Goal: Task Accomplishment & Management: Manage account settings

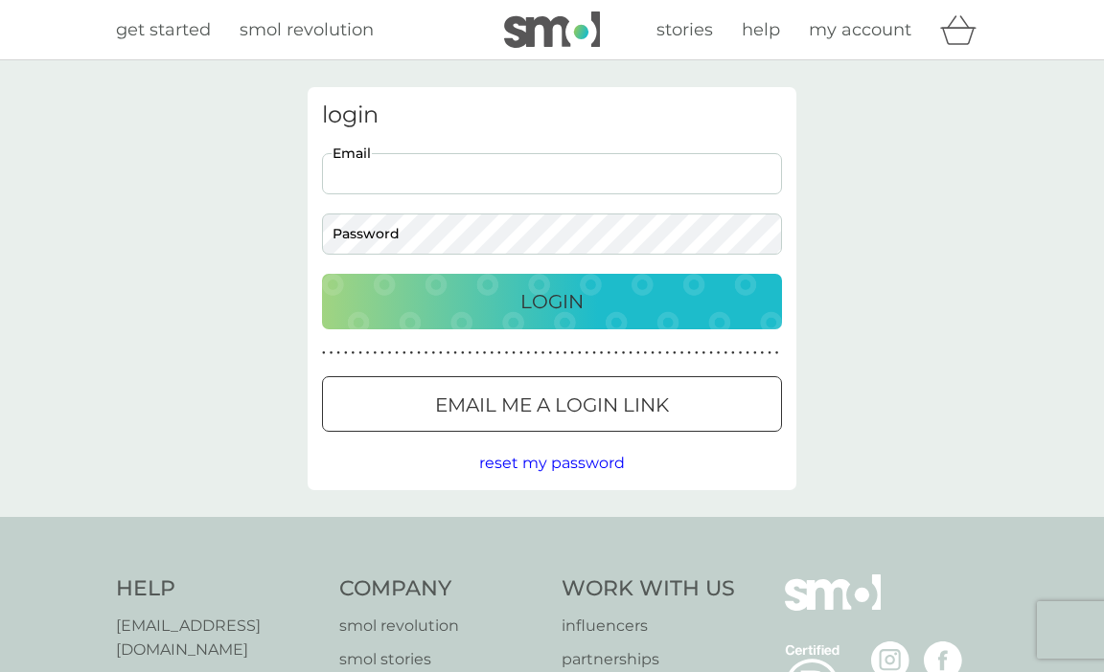
type input "[DOMAIN_NAME][EMAIL_ADDRESS][DOMAIN_NAME]"
click at [558, 300] on p "Login" at bounding box center [551, 301] width 63 height 31
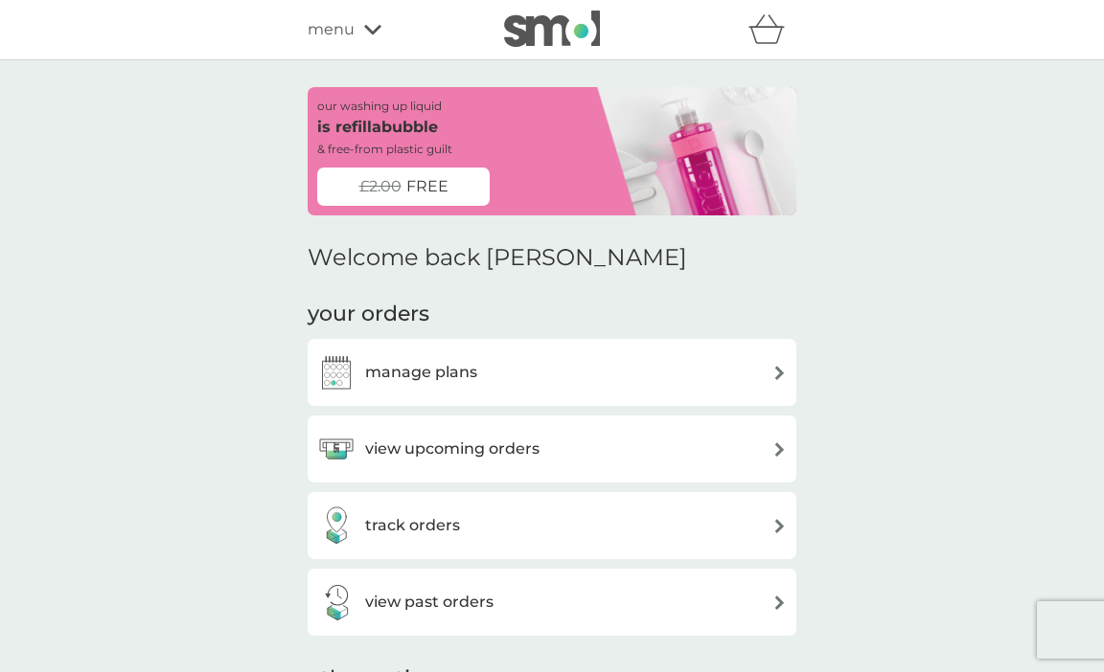
click at [427, 187] on span "FREE" at bounding box center [427, 186] width 42 height 25
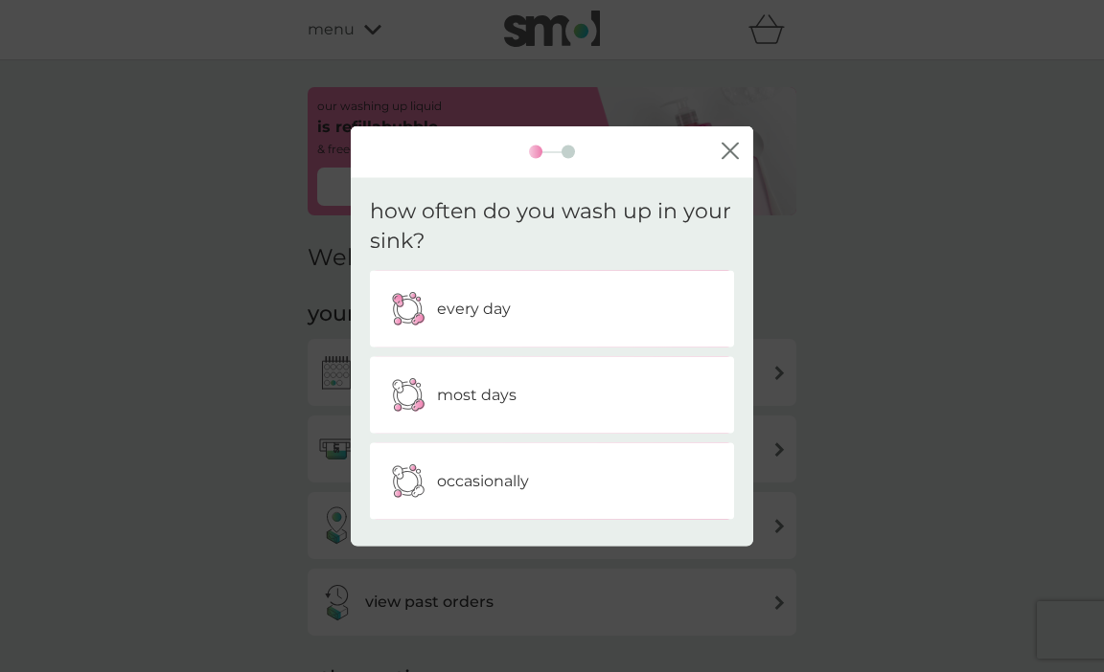
click at [524, 304] on div "every day" at bounding box center [551, 309] width 335 height 48
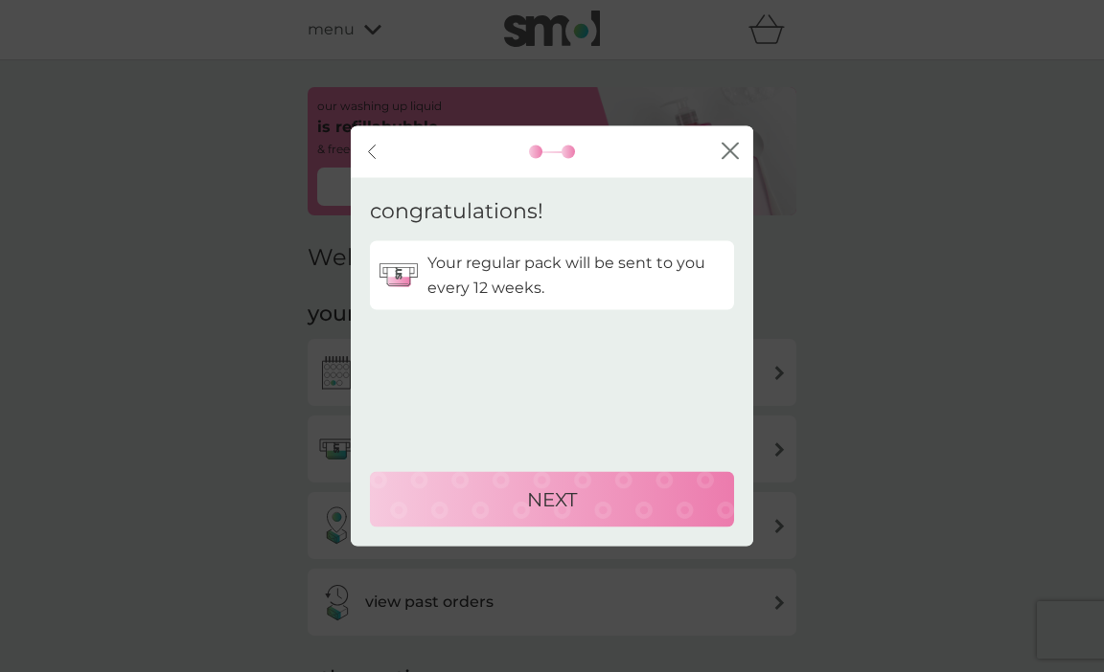
click at [721, 154] on icon "close" at bounding box center [729, 150] width 17 height 17
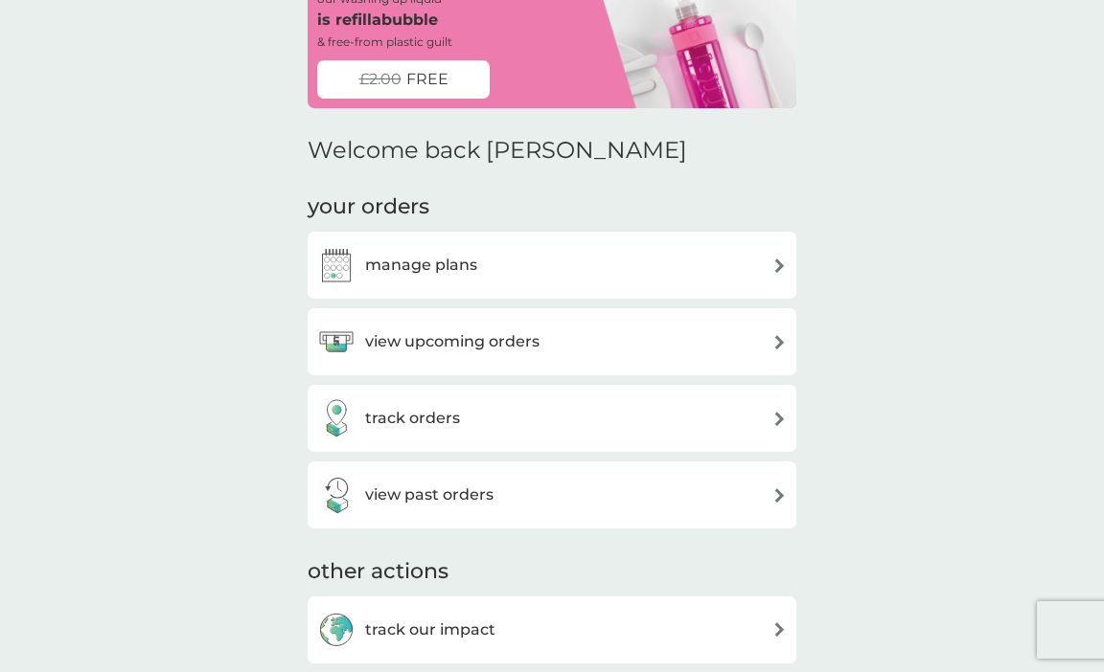
scroll to position [113, 0]
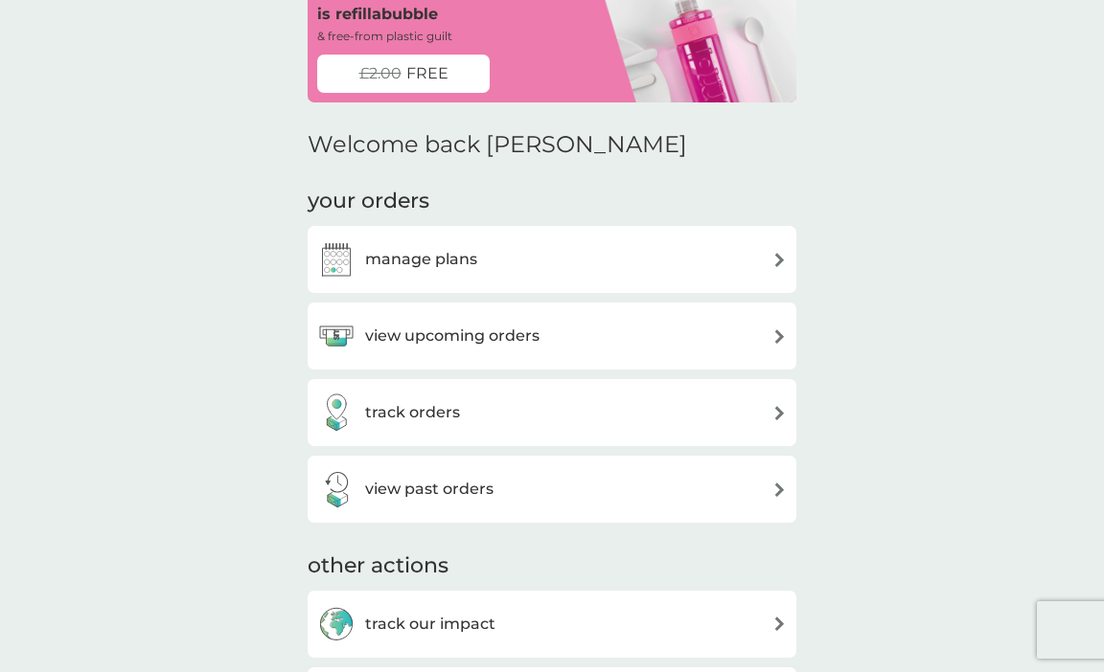
click at [618, 331] on div "view upcoming orders" at bounding box center [551, 336] width 469 height 38
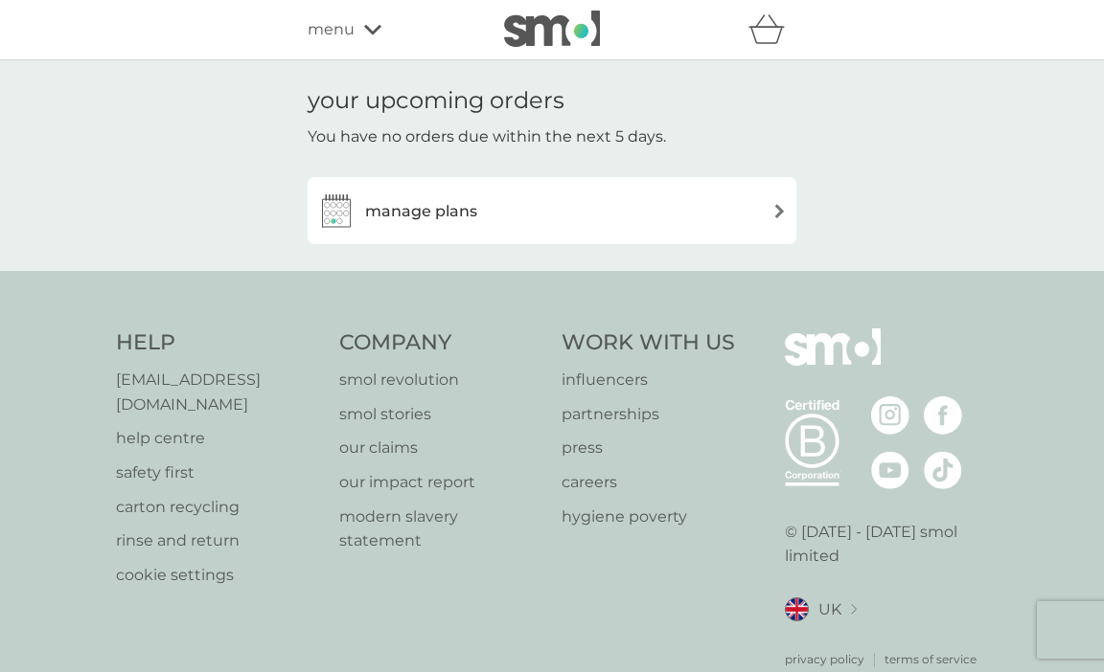
click at [739, 224] on div "manage plans" at bounding box center [551, 211] width 469 height 38
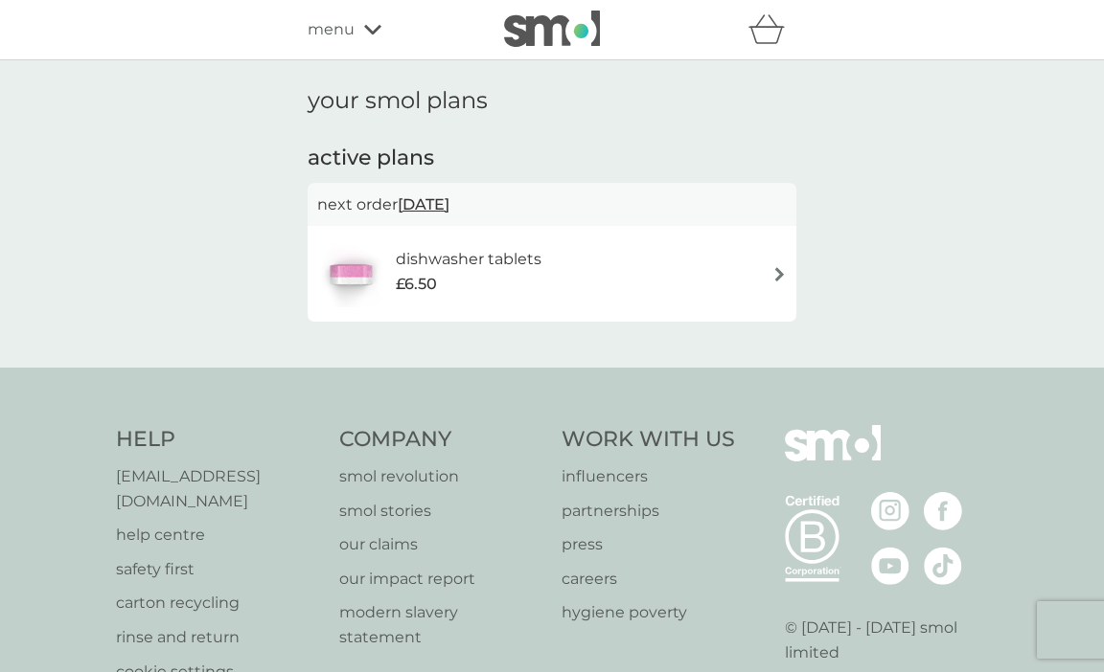
click at [437, 204] on span "21 Oct 2025" at bounding box center [424, 204] width 52 height 37
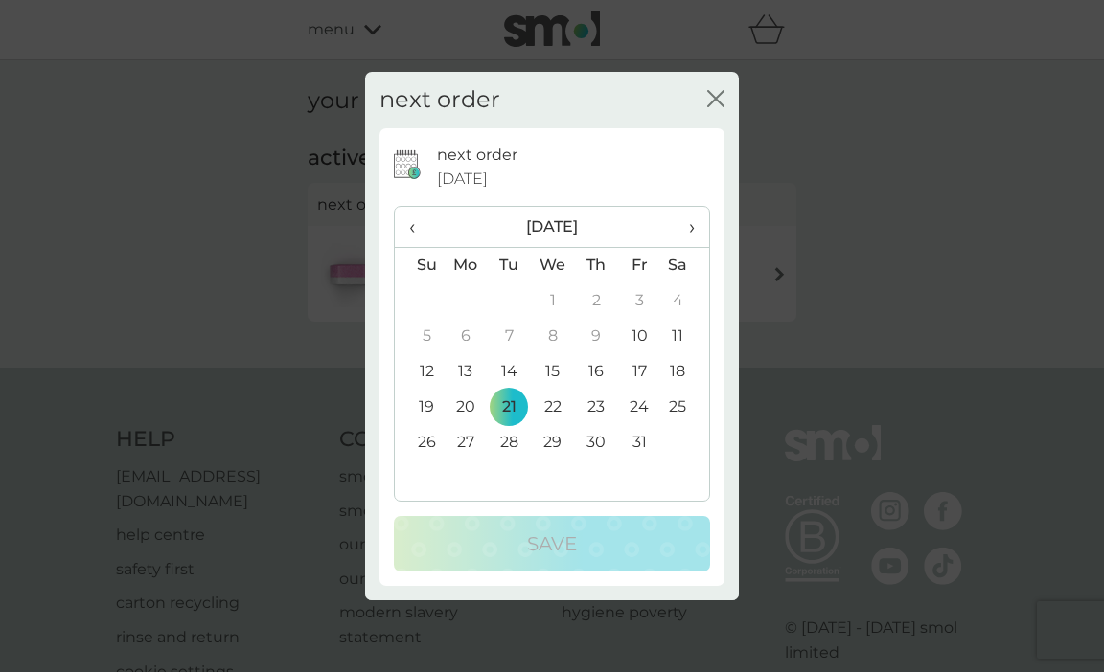
click at [642, 337] on td "10" at bounding box center [639, 336] width 43 height 35
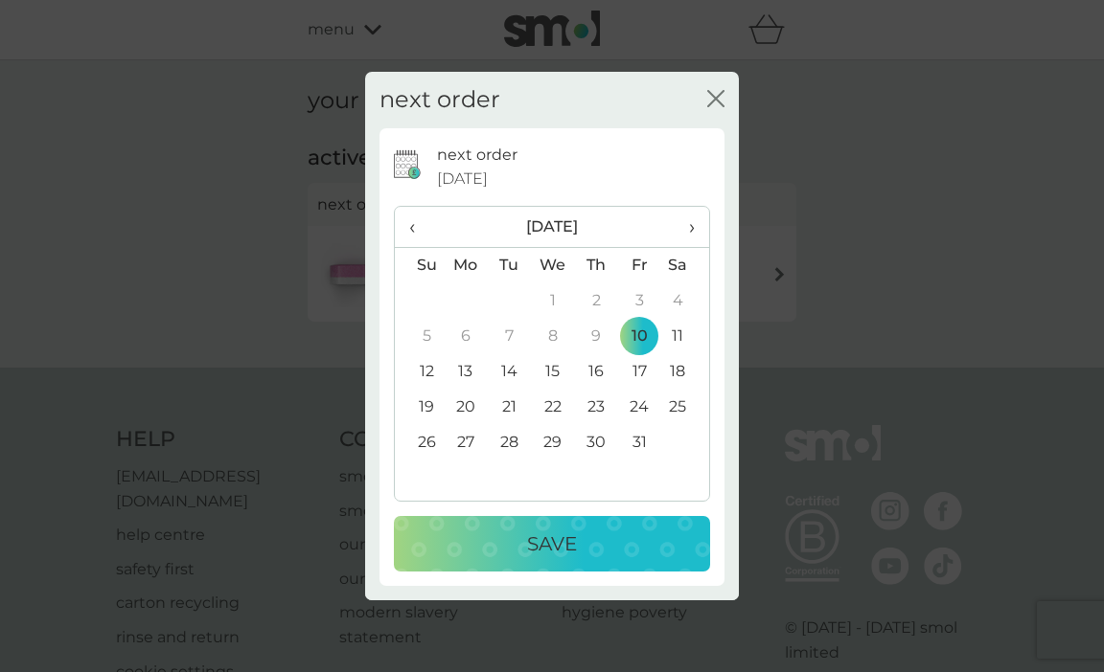
click at [555, 548] on p "Save" at bounding box center [552, 544] width 50 height 31
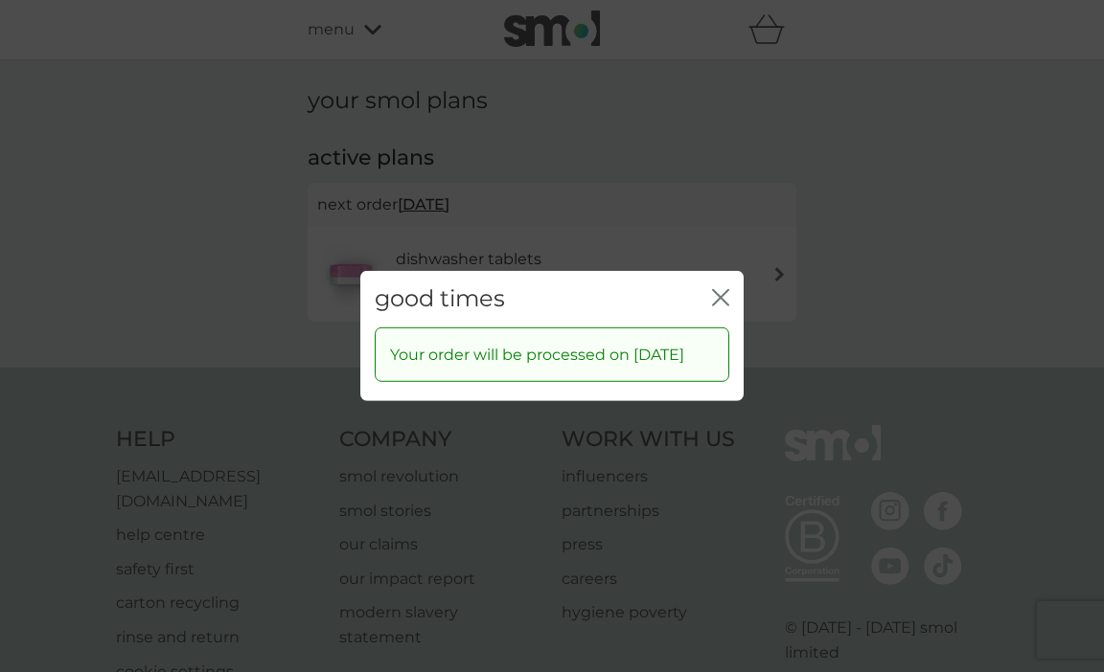
click at [715, 289] on icon "close" at bounding box center [720, 297] width 17 height 17
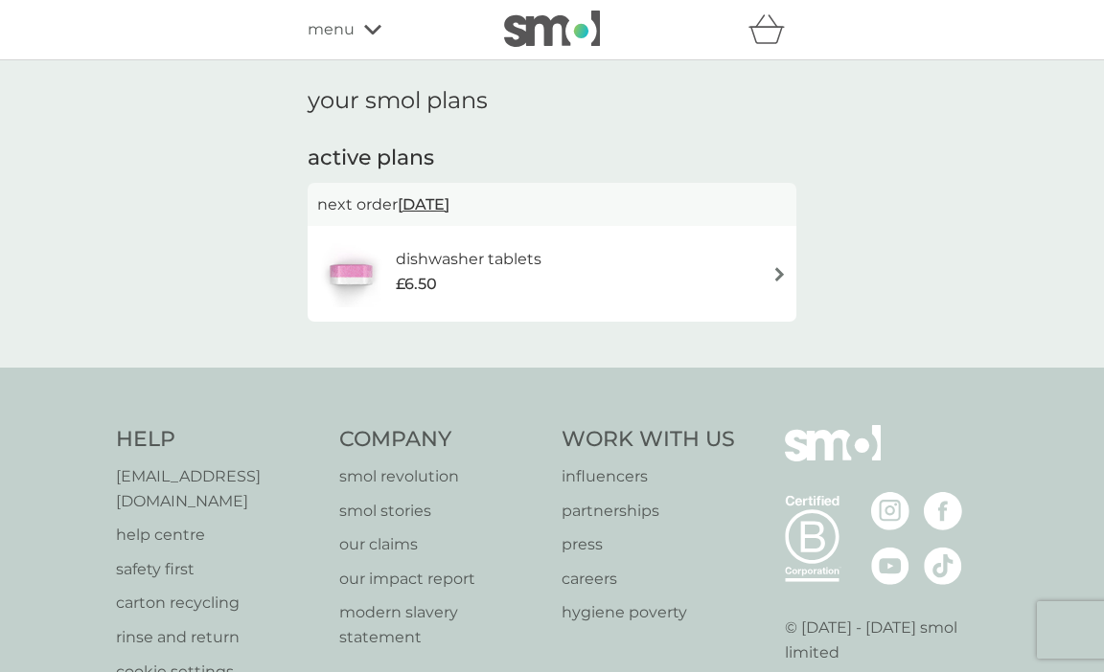
click at [369, 27] on icon at bounding box center [372, 29] width 17 height 11
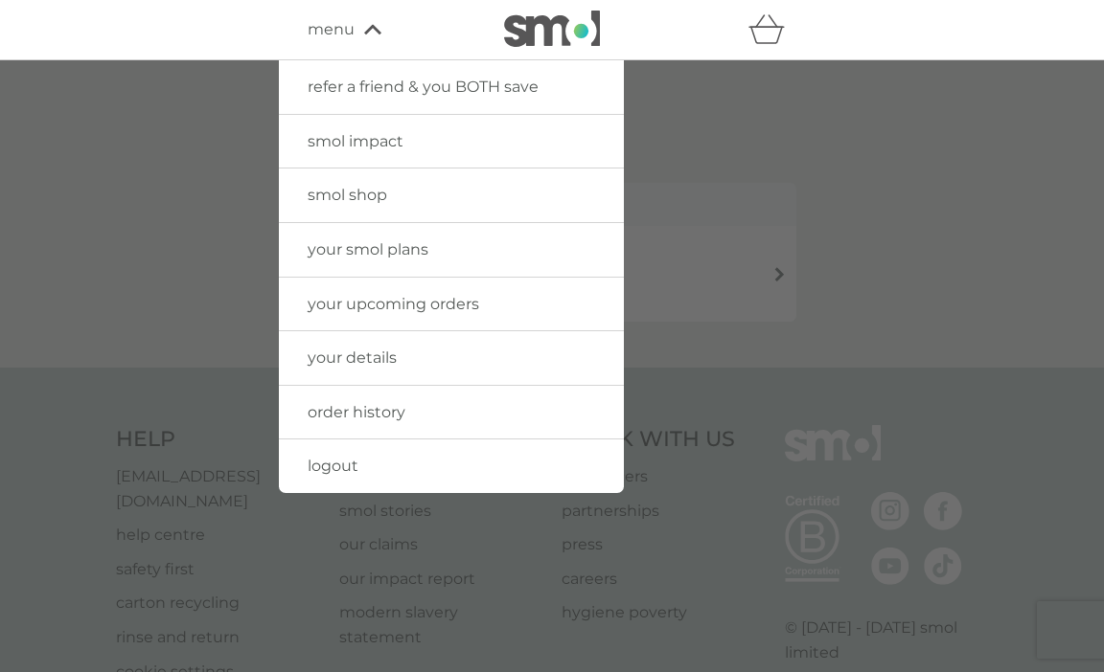
click at [325, 203] on span "smol shop" at bounding box center [348, 195] width 80 height 18
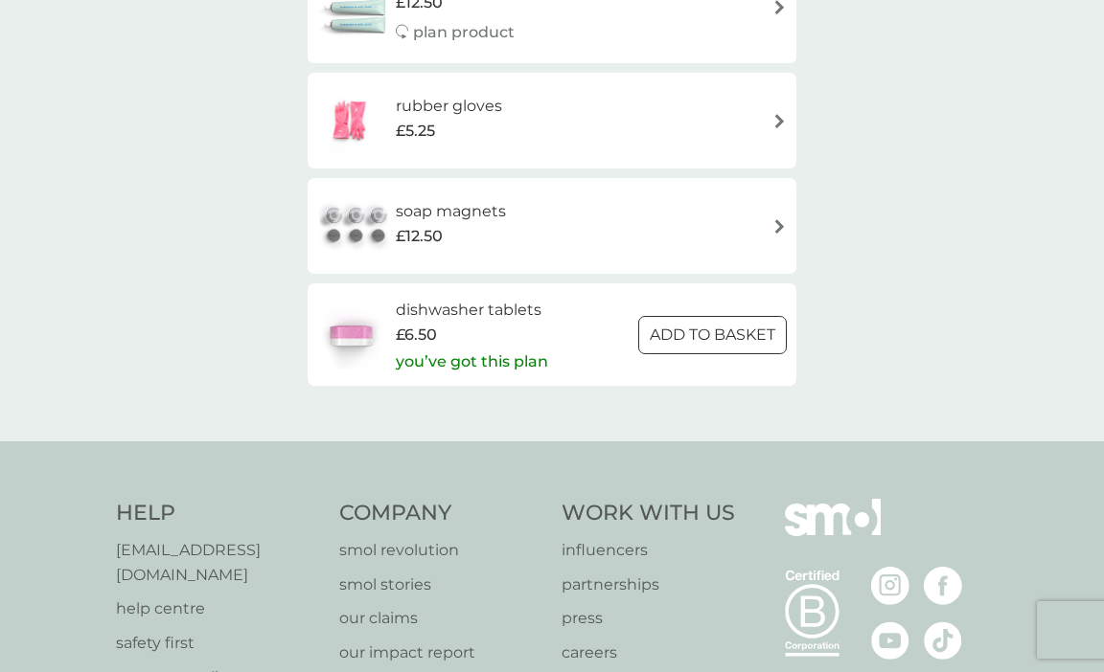
scroll to position [3011, 0]
